Goal: Navigation & Orientation: Find specific page/section

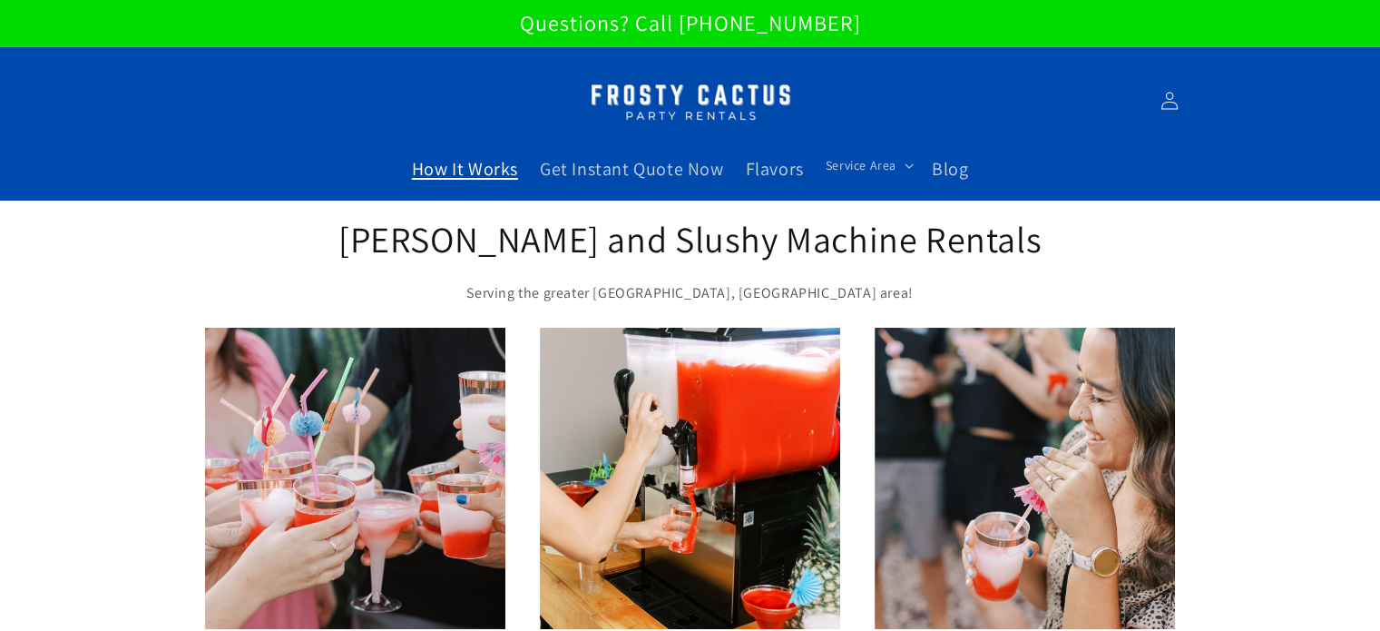
click at [505, 162] on span "How It Works" at bounding box center [465, 169] width 106 height 24
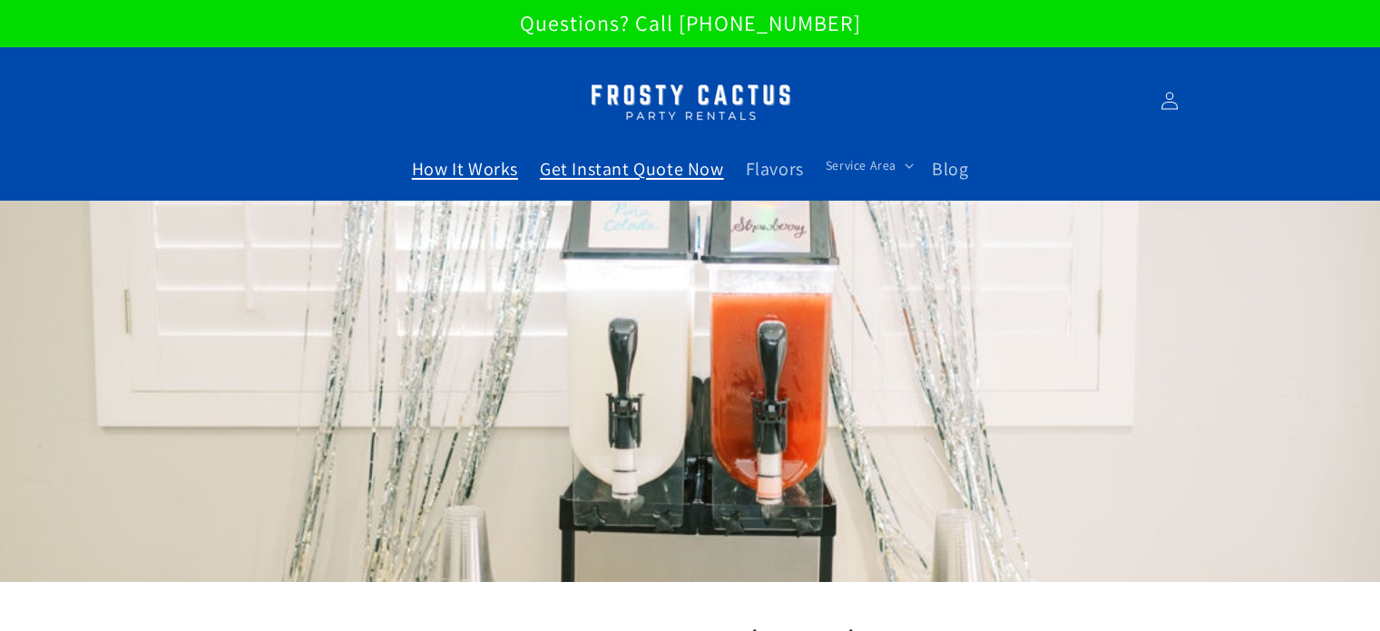
click at [636, 158] on span "Get Instant Quote Now" at bounding box center [632, 169] width 184 height 24
